Goal: Task Accomplishment & Management: Use online tool/utility

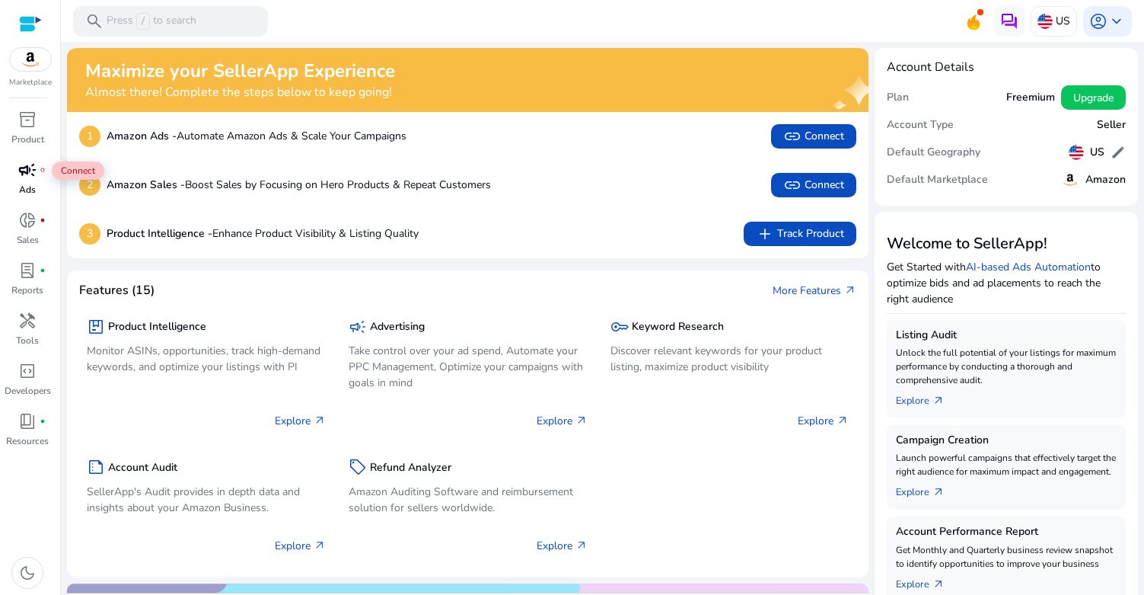
click at [28, 179] on span "campaign" at bounding box center [27, 170] width 18 height 18
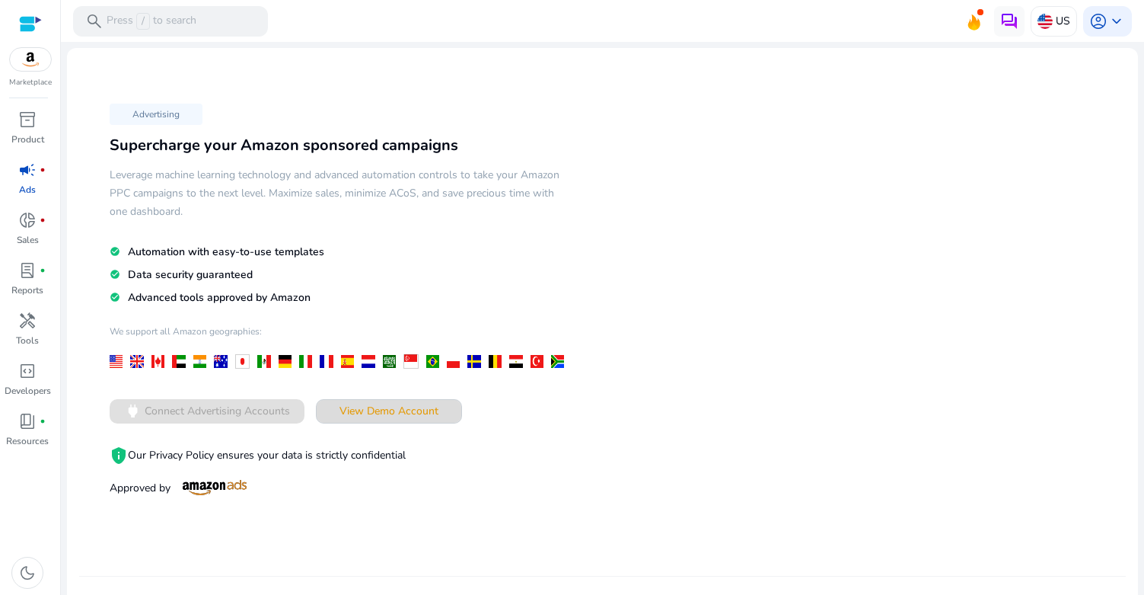
click at [392, 398] on span at bounding box center [389, 411] width 145 height 37
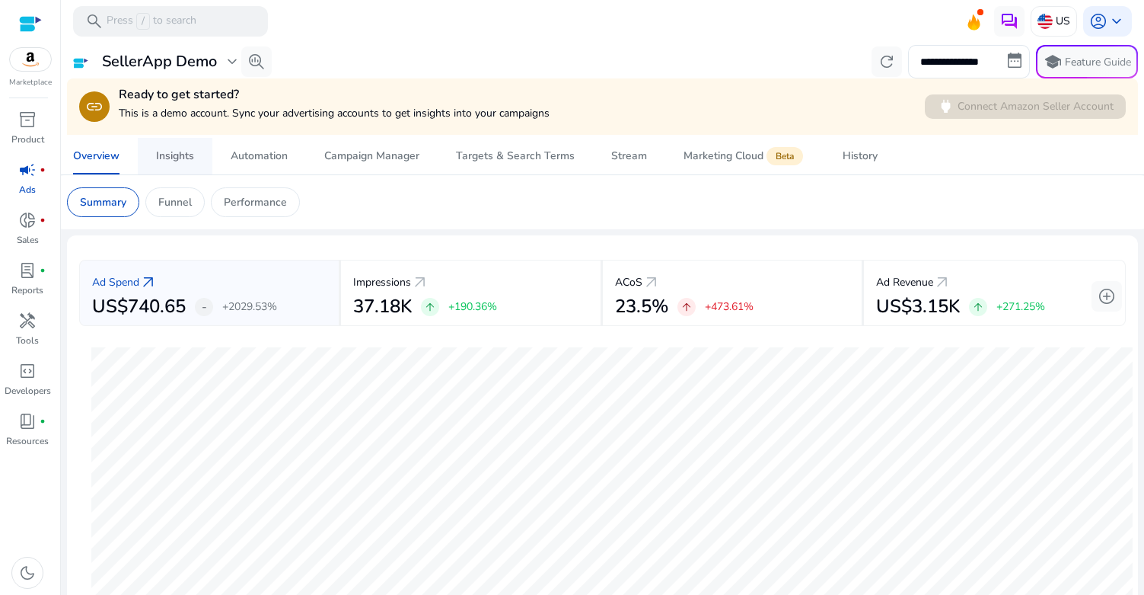
click at [187, 153] on div "Insights" at bounding box center [175, 156] width 38 height 11
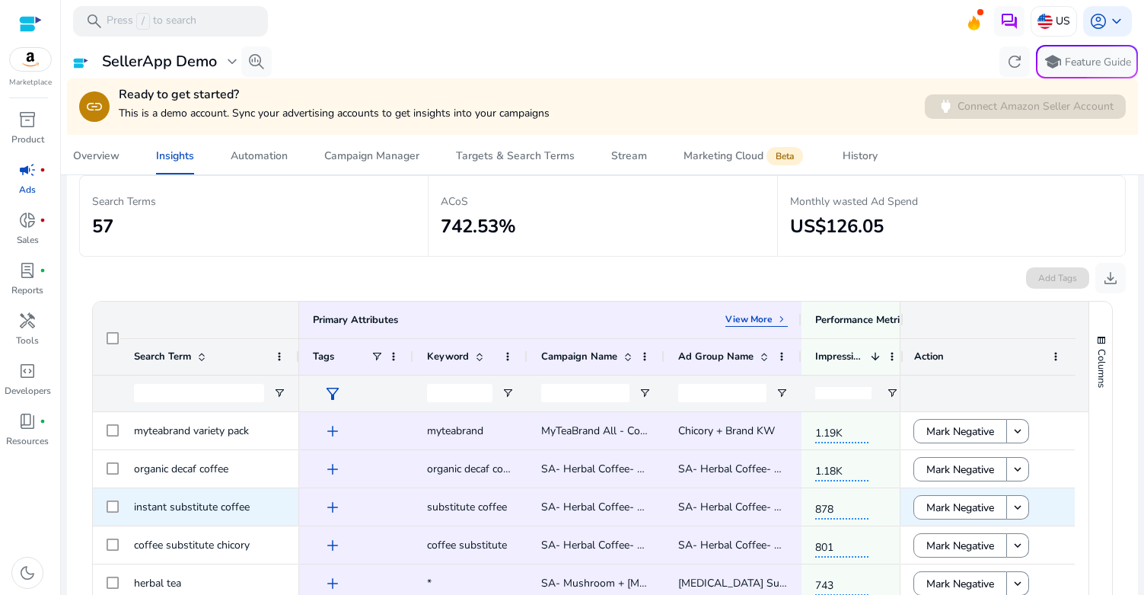
scroll to position [94, 0]
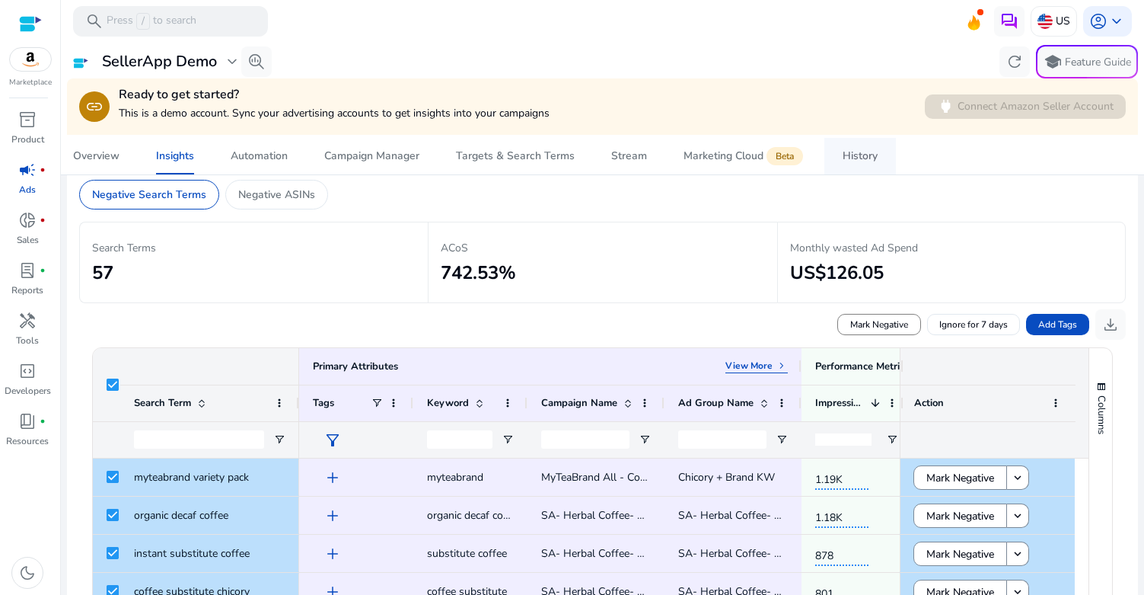
click at [852, 151] on div "History" at bounding box center [860, 156] width 35 height 11
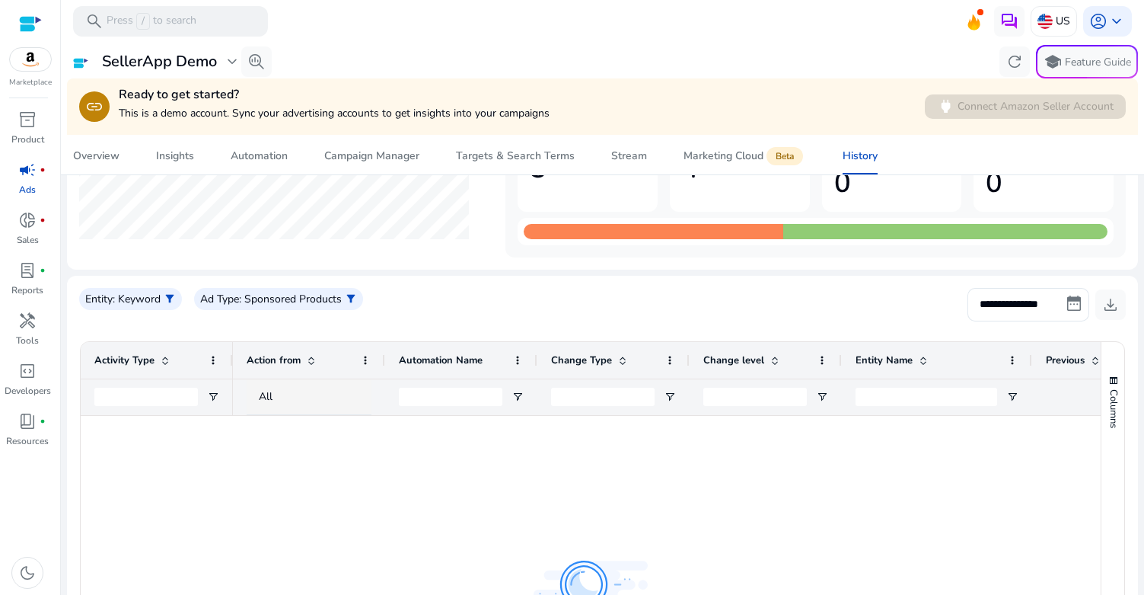
scroll to position [157, 0]
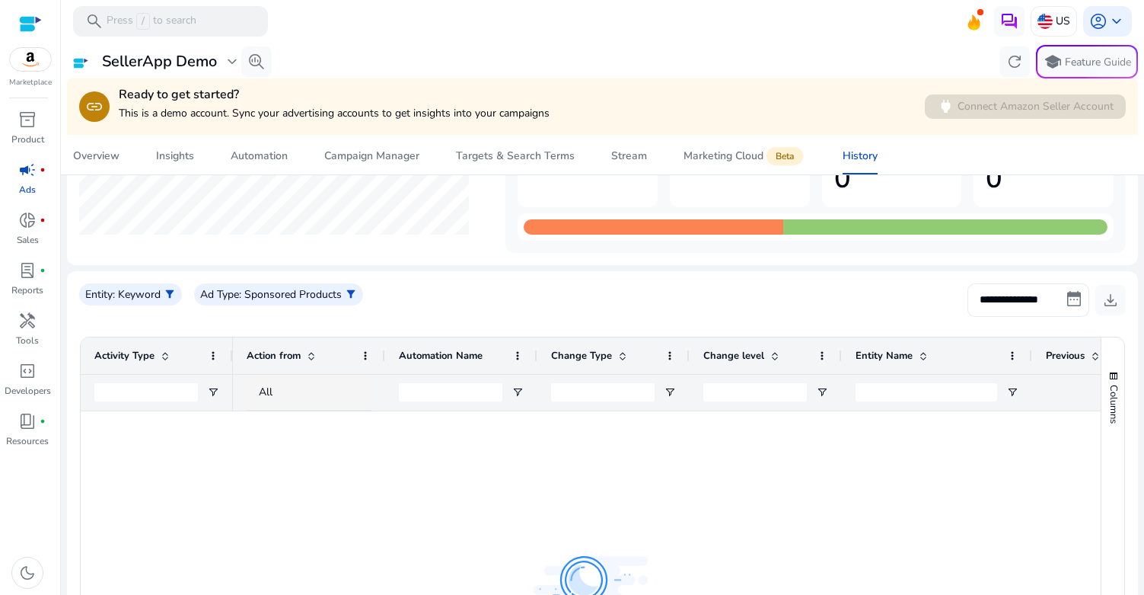
click at [1030, 299] on input "**********" at bounding box center [1029, 300] width 122 height 34
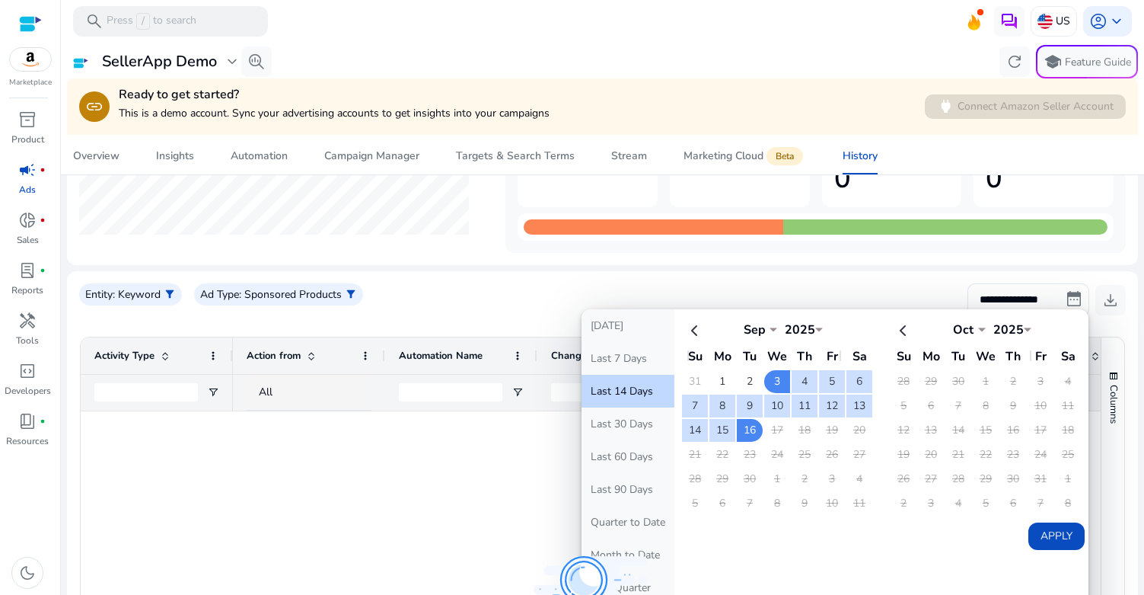
click at [814, 280] on mat-card "**********" at bounding box center [602, 546] width 1071 height 551
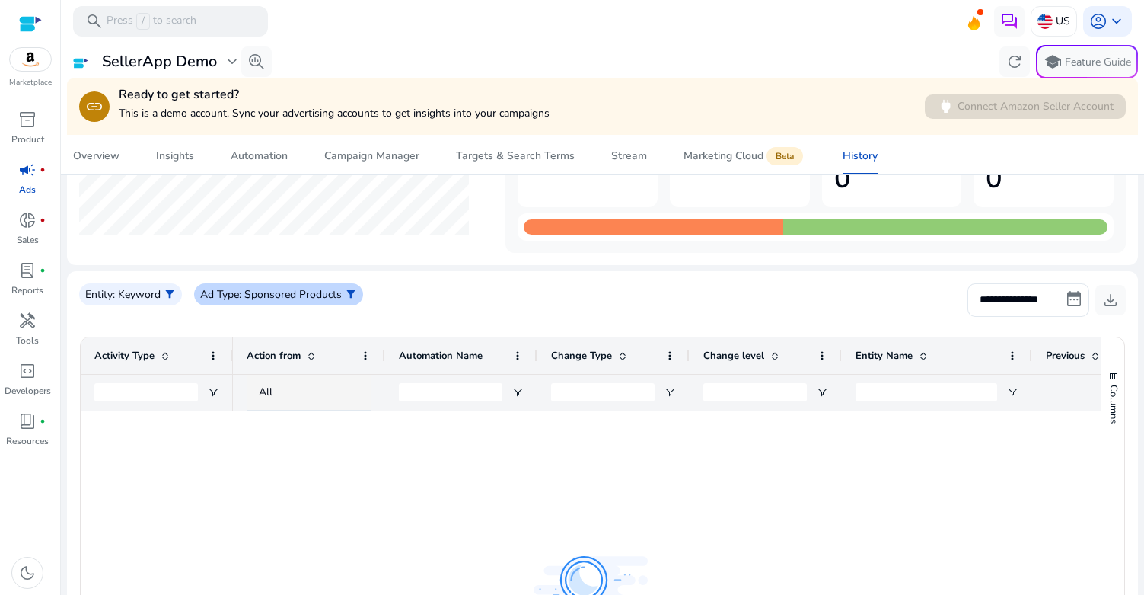
click at [308, 289] on p ": Sponsored Products" at bounding box center [290, 294] width 103 height 16
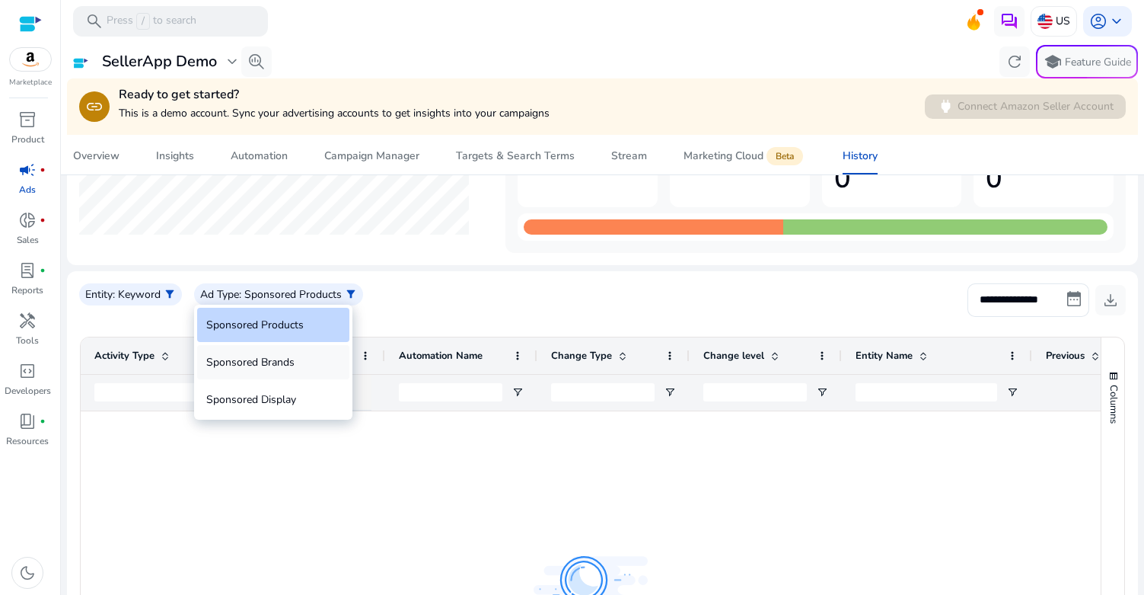
click at [283, 363] on div "Sponsored Brands" at bounding box center [273, 362] width 152 height 34
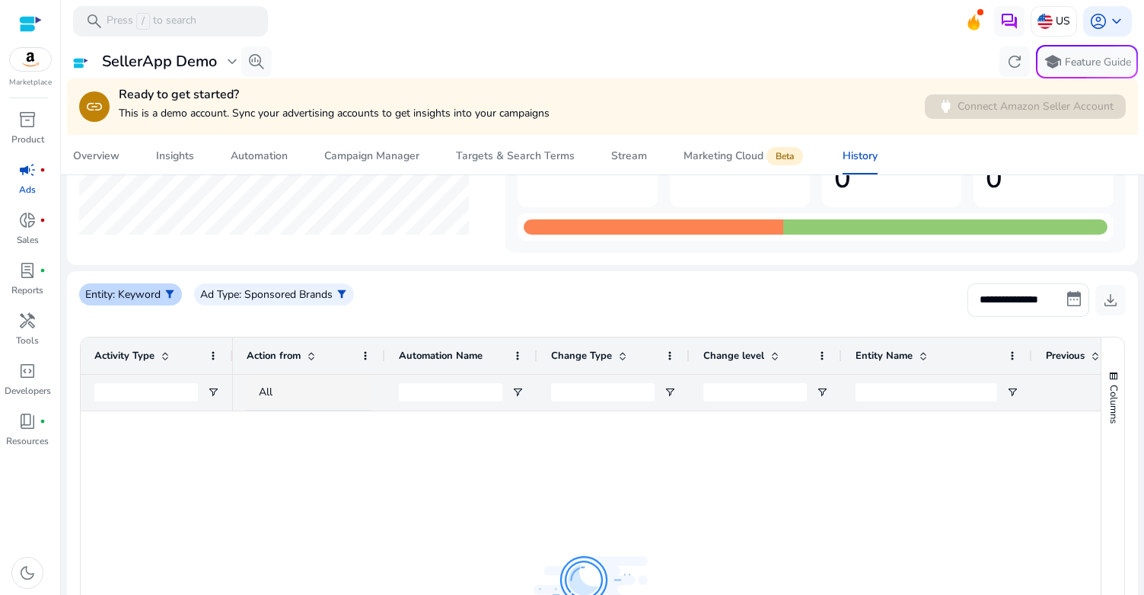
click at [142, 298] on p ": Keyword" at bounding box center [137, 294] width 48 height 16
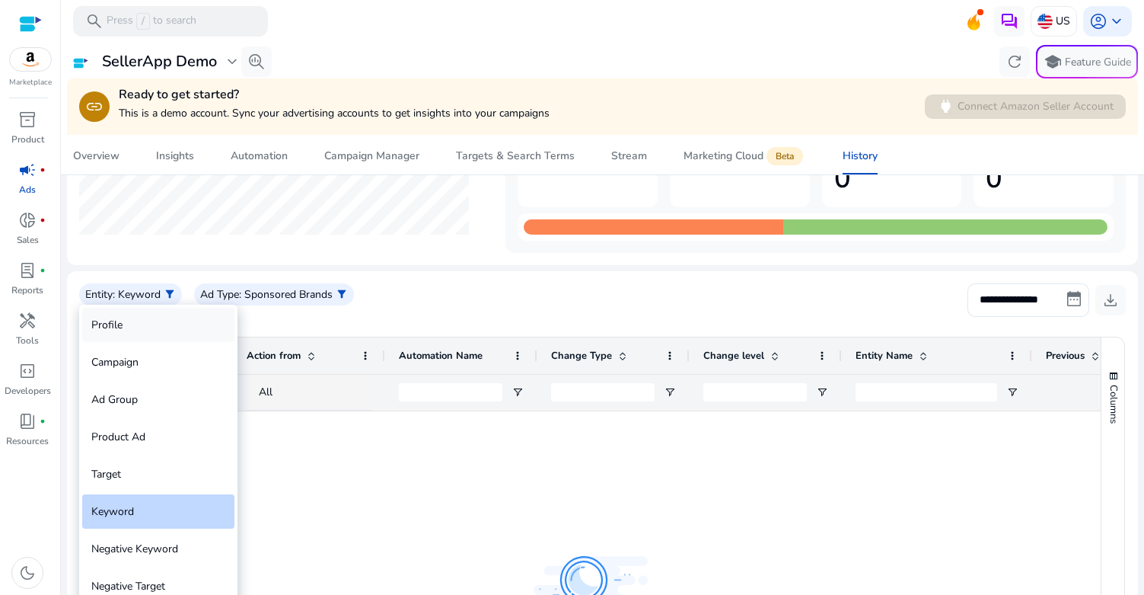
click at [133, 326] on div "Profile" at bounding box center [158, 325] width 152 height 34
